Goal: Information Seeking & Learning: Check status

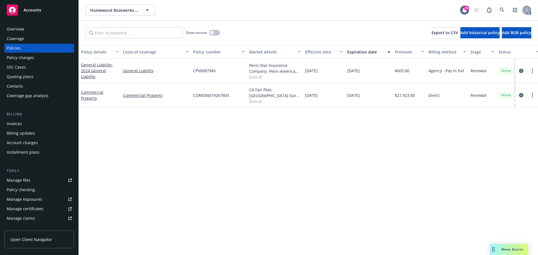
click at [269, 168] on div "Policy details Lines of coverage Policy number Market details Effective date Ex…" at bounding box center [309, 150] width 460 height 210
click at [252, 77] on span "Show all" at bounding box center [275, 76] width 52 height 5
click at [192, 170] on div "Policy details Lines of coverage Policy number Market details Effective date Ex…" at bounding box center [309, 150] width 460 height 210
click at [260, 77] on span "Show all" at bounding box center [275, 76] width 52 height 5
click at [302, 185] on div "Policy details Lines of coverage Policy number Market details Effective date Ex…" at bounding box center [309, 150] width 460 height 210
